Goal: Find specific fact

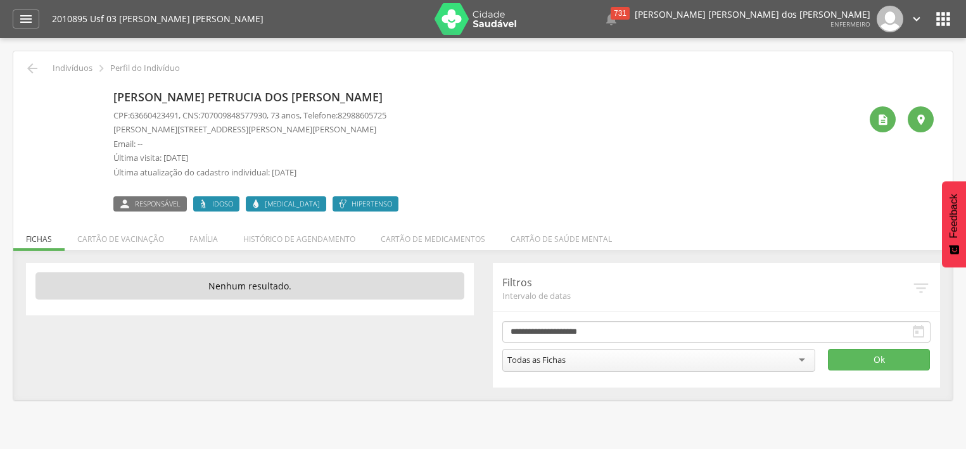
scroll to position [38, 0]
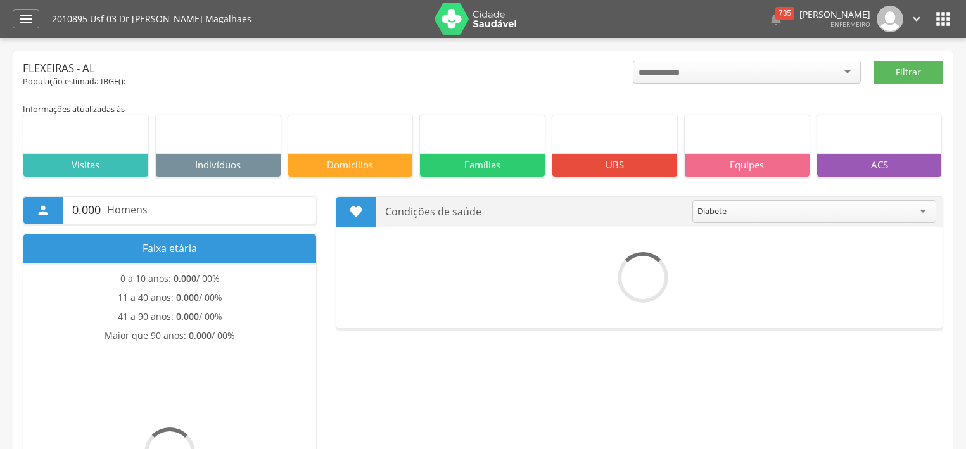
click at [27, 22] on icon "" at bounding box center [25, 18] width 15 height 15
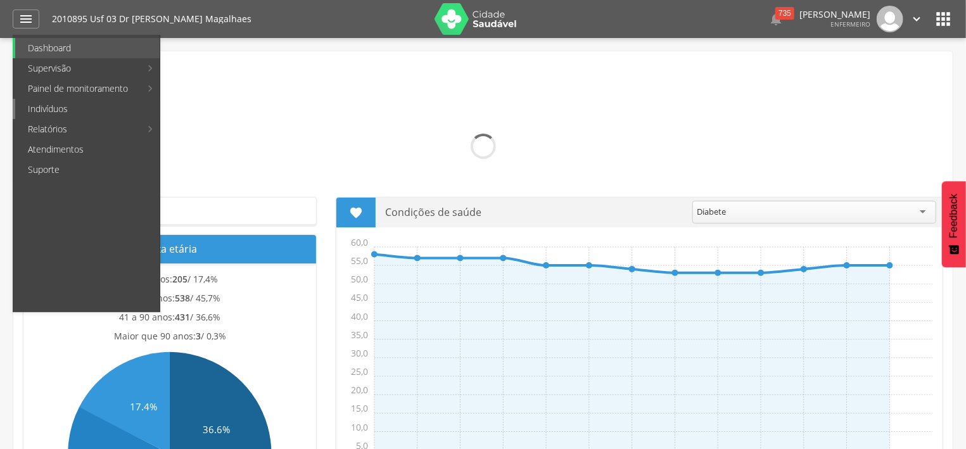
click at [57, 111] on link "Indivíduos" at bounding box center [87, 109] width 144 height 20
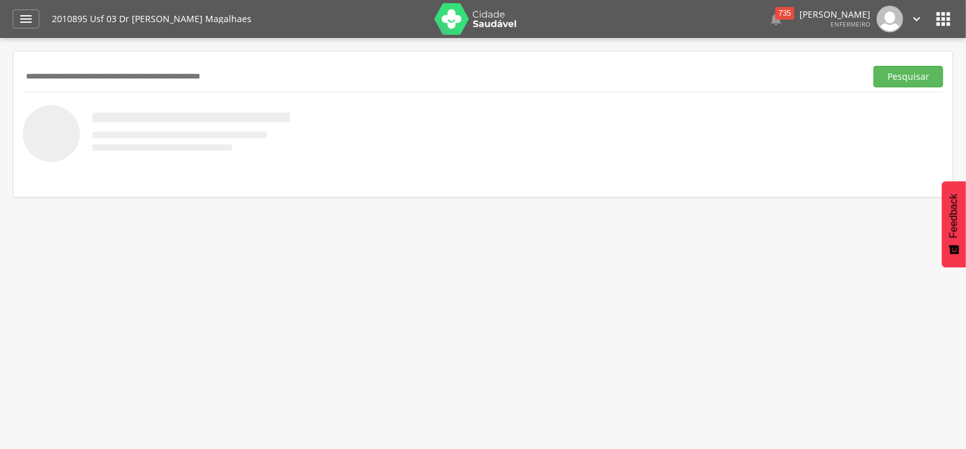
click at [170, 74] on input "text" at bounding box center [442, 77] width 838 height 22
type input "*******"
click at [900, 79] on button "Pesquisar" at bounding box center [909, 77] width 70 height 22
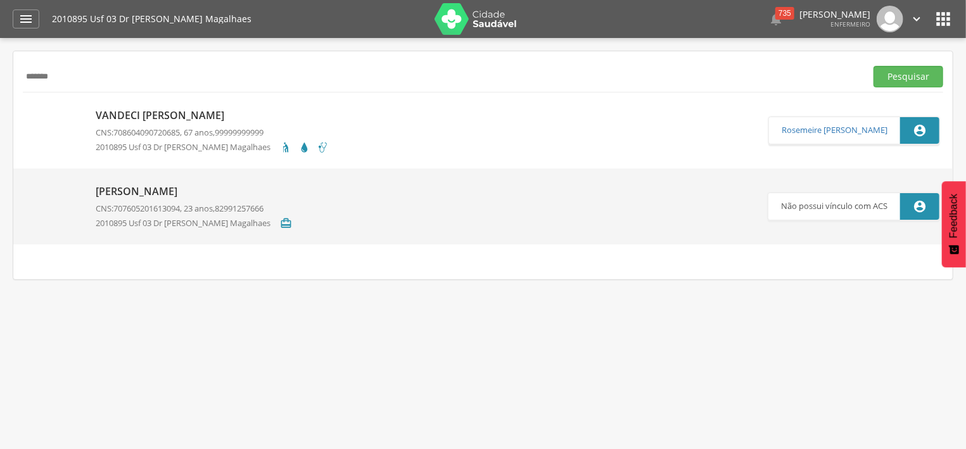
click at [233, 117] on p "Vandeci [PERSON_NAME]" at bounding box center [212, 115] width 233 height 15
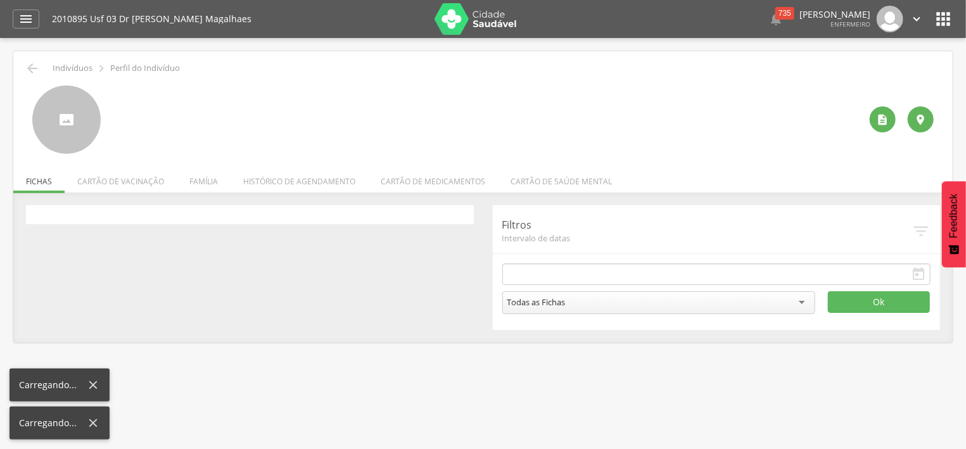
type input "**********"
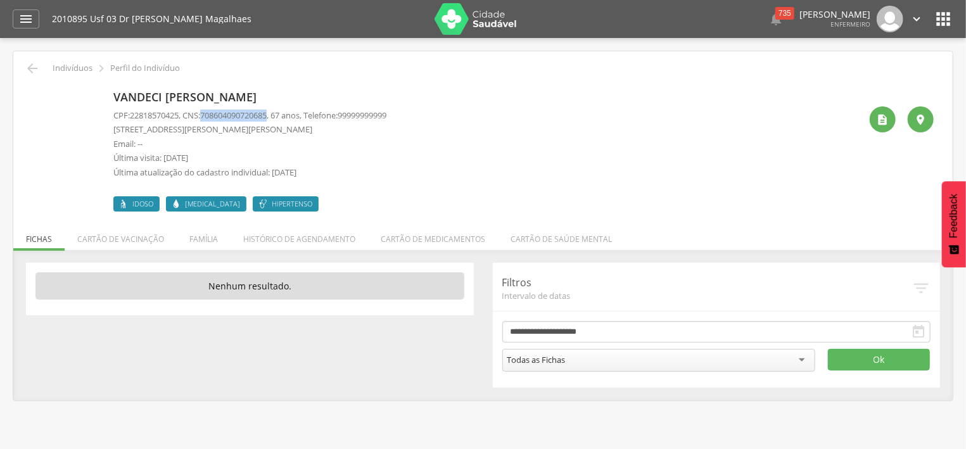
drag, startPoint x: 208, startPoint y: 110, endPoint x: 279, endPoint y: 113, distance: 70.4
click at [267, 113] on span "708604090720685" at bounding box center [233, 115] width 67 height 11
copy span "708604090720685"
click at [29, 67] on icon "" at bounding box center [32, 68] width 15 height 15
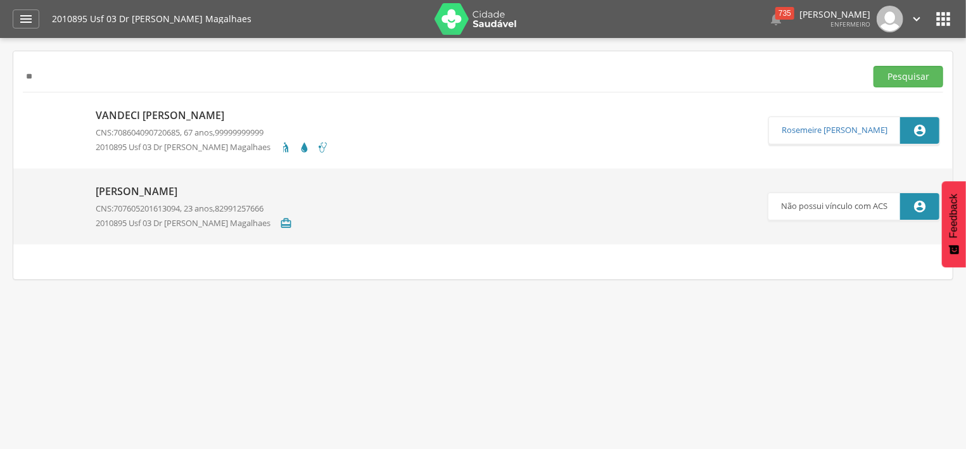
type input "*"
click at [888, 72] on button "Pesquisar" at bounding box center [909, 77] width 70 height 22
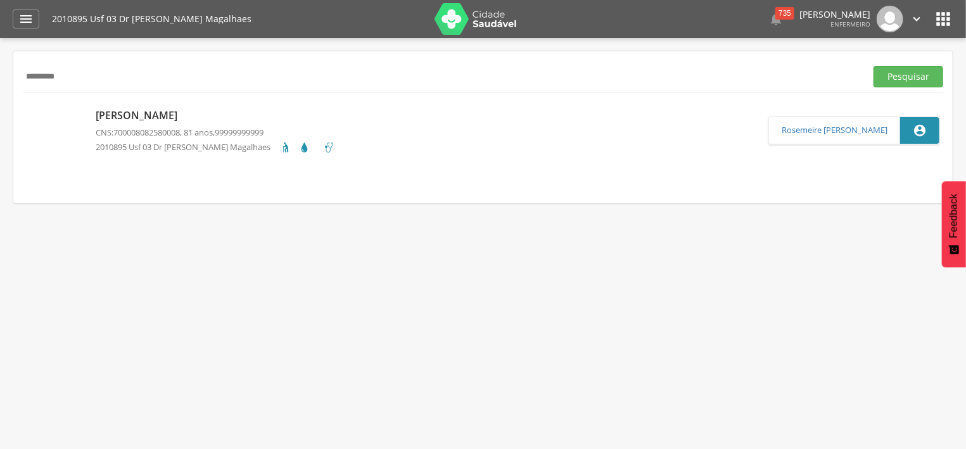
click at [186, 114] on p "[PERSON_NAME]" at bounding box center [216, 115] width 240 height 15
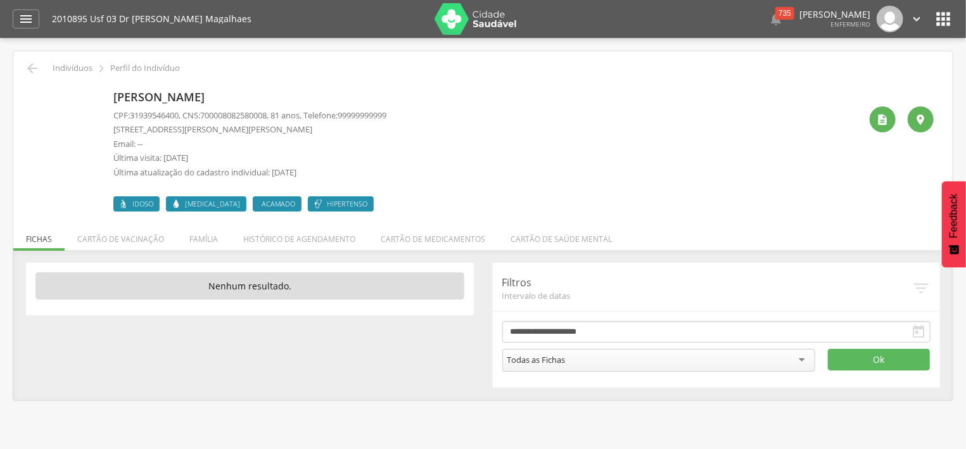
drag, startPoint x: 208, startPoint y: 114, endPoint x: 278, endPoint y: 115, distance: 69.7
click at [278, 115] on p "CPF: 31939546400 , CNS: [PHONE_NUMBER] , 81 anos, Telefone: [PHONE_NUMBER]" at bounding box center [249, 116] width 273 height 12
copy p "700008082580008"
click at [29, 59] on div " Indivíduos  Perfil do Indivíduo [PERSON_NAME] CPF: 31939546400 , CNS: [PHONE…" at bounding box center [483, 225] width 940 height 349
click at [29, 65] on icon "" at bounding box center [32, 68] width 15 height 15
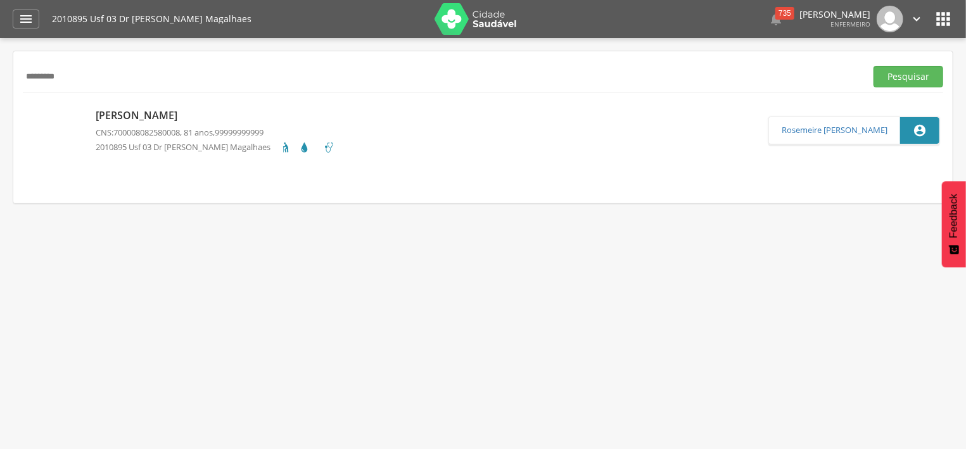
drag, startPoint x: 83, startPoint y: 81, endPoint x: 77, endPoint y: 75, distance: 8.5
click at [80, 79] on input "*********" at bounding box center [442, 77] width 838 height 22
type input "*"
type input "****"
click at [886, 72] on button "Pesquisar" at bounding box center [909, 77] width 70 height 22
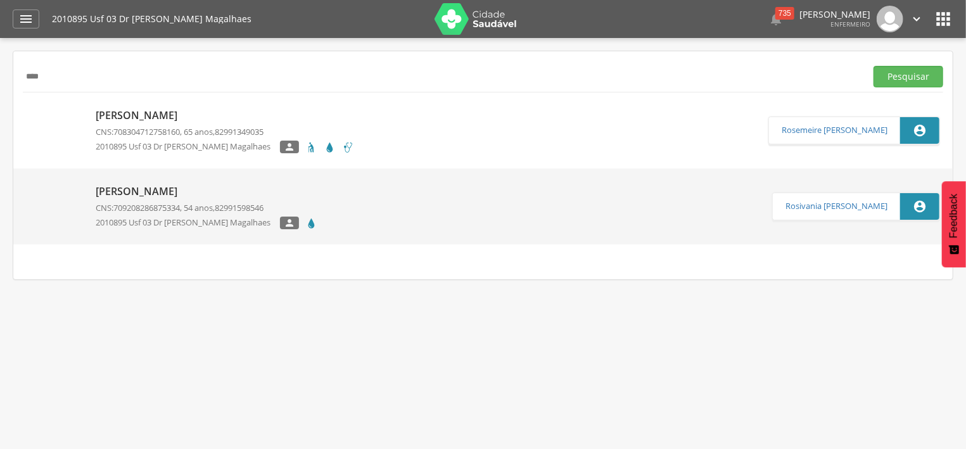
click at [143, 116] on p "[PERSON_NAME]" at bounding box center [225, 115] width 259 height 15
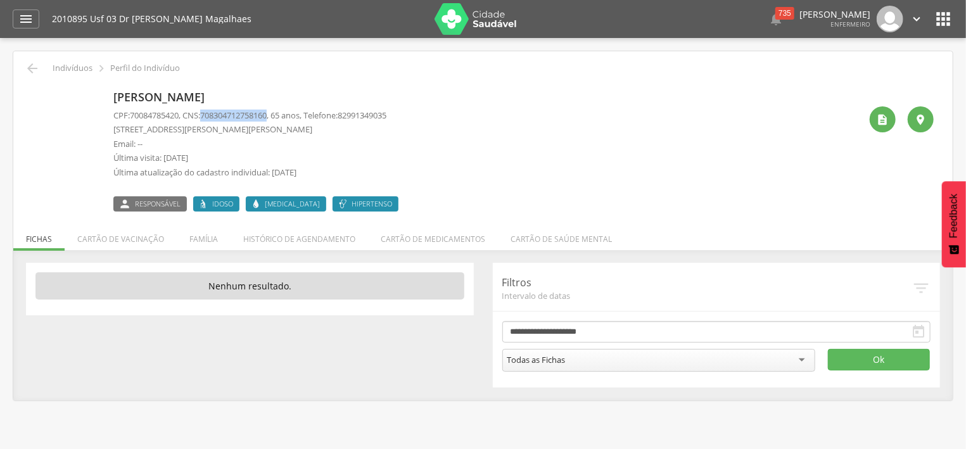
drag, startPoint x: 208, startPoint y: 113, endPoint x: 278, endPoint y: 116, distance: 69.1
click at [267, 116] on span "708304712758160" at bounding box center [233, 115] width 67 height 11
copy span "708304712758160"
click at [27, 67] on icon "" at bounding box center [32, 68] width 15 height 15
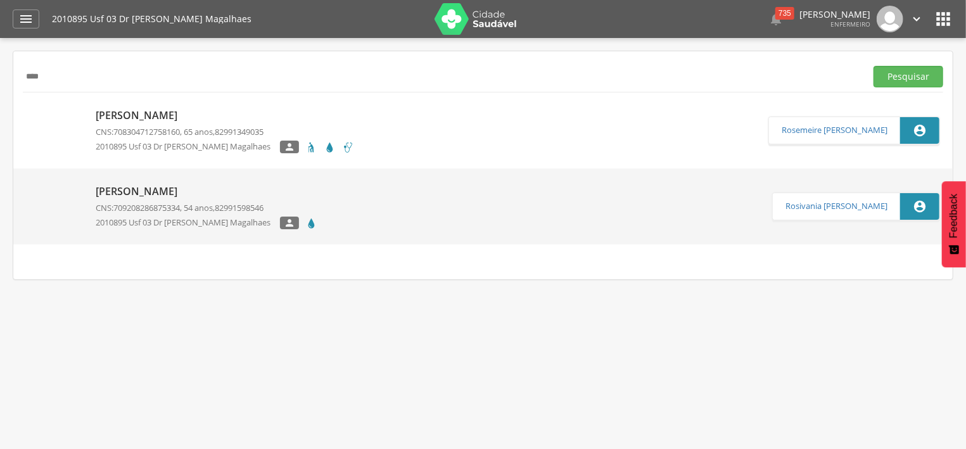
drag, startPoint x: 69, startPoint y: 77, endPoint x: 17, endPoint y: 75, distance: 52.0
click at [23, 75] on input "****" at bounding box center [442, 77] width 838 height 22
click at [906, 84] on button "Pesquisar" at bounding box center [909, 77] width 70 height 22
click at [247, 116] on p "[PERSON_NAME]" at bounding box center [225, 115] width 259 height 15
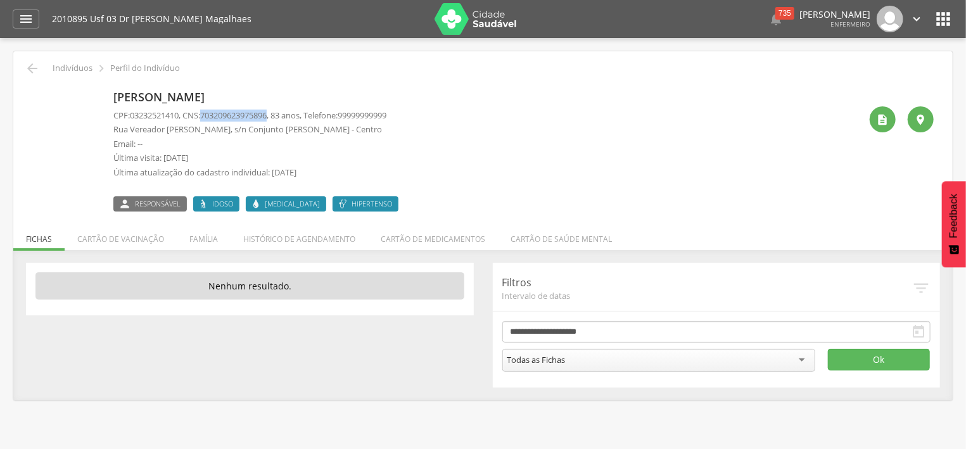
drag, startPoint x: 210, startPoint y: 113, endPoint x: 278, endPoint y: 116, distance: 68.5
click at [267, 116] on span "703209623975896" at bounding box center [233, 115] width 67 height 11
copy span "703209623975896"
click at [39, 62] on icon "" at bounding box center [32, 68] width 15 height 15
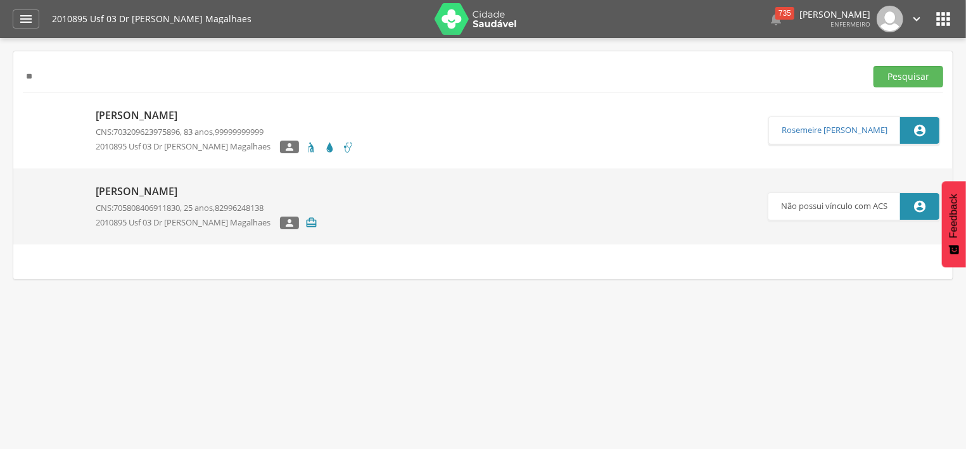
type input "*"
type input "**********"
click at [896, 73] on button "Pesquisar" at bounding box center [909, 77] width 70 height 22
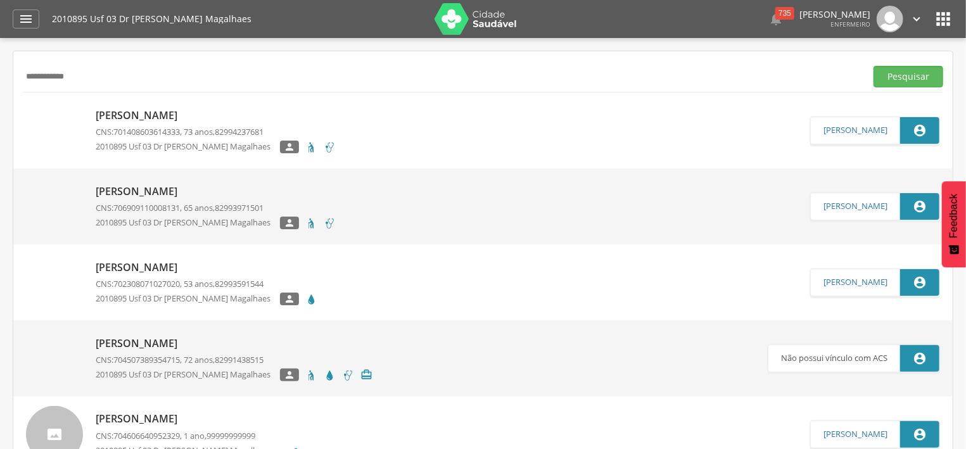
click at [198, 114] on p "[PERSON_NAME]" at bounding box center [216, 115] width 240 height 15
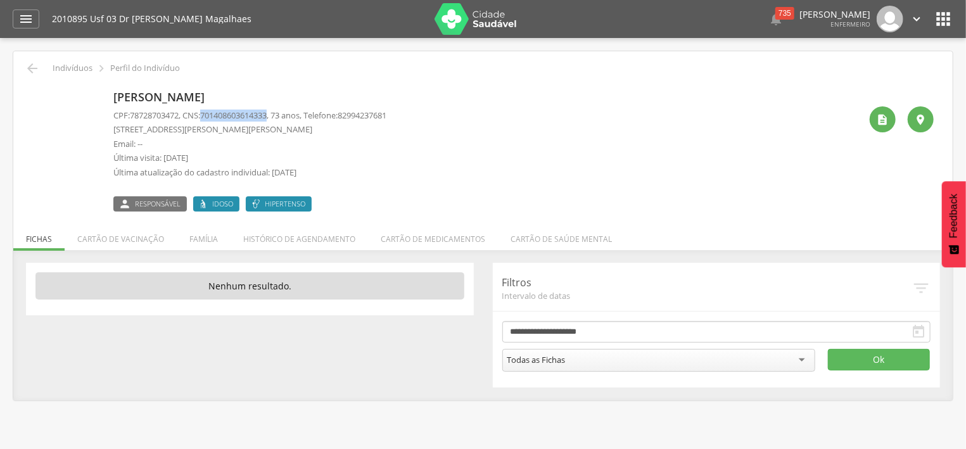
drag, startPoint x: 208, startPoint y: 113, endPoint x: 278, endPoint y: 115, distance: 69.1
click at [267, 115] on span "701408603614333" at bounding box center [233, 115] width 67 height 11
copy span "701408603614333"
